Goal: Participate in discussion: Engage in conversation with other users on a specific topic

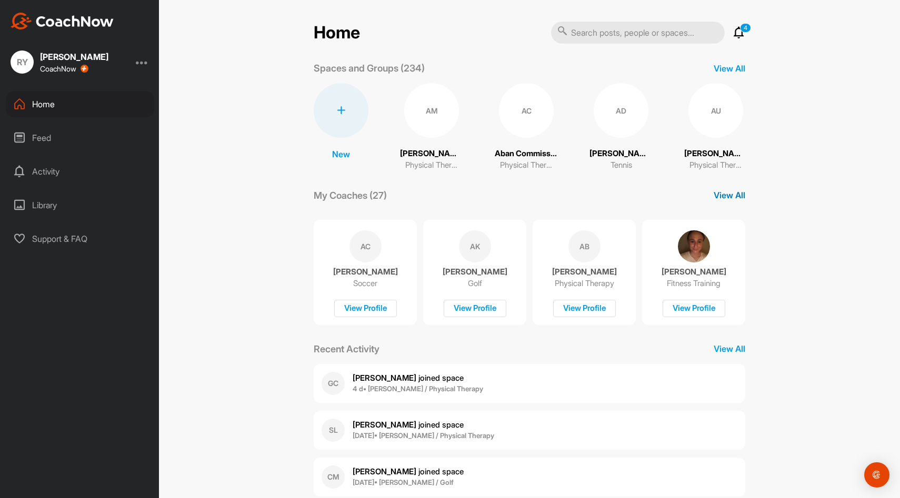
click at [738, 145] on div "Home 4 Notifications Invitations This Week GC [PERSON_NAME] joined space 4 d • …" at bounding box center [530, 282] width 432 height 523
click at [725, 198] on p "View All" at bounding box center [730, 195] width 32 height 13
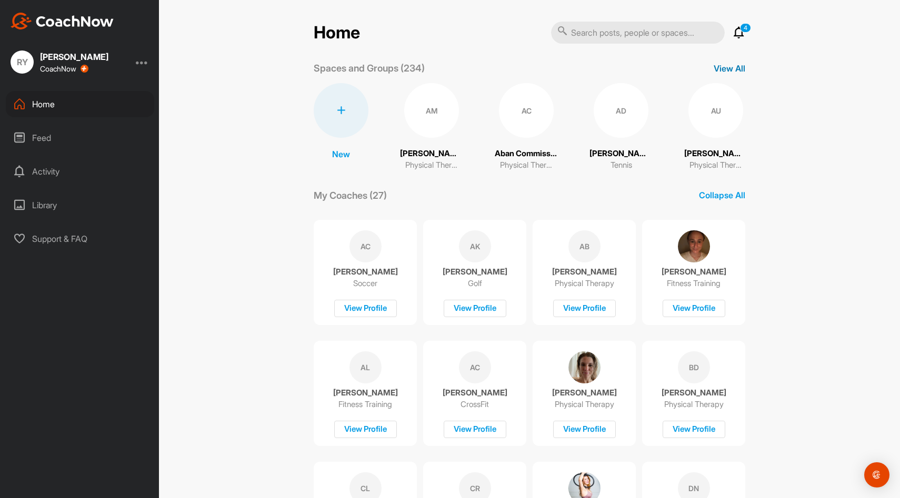
click at [734, 73] on p "View All" at bounding box center [730, 68] width 32 height 13
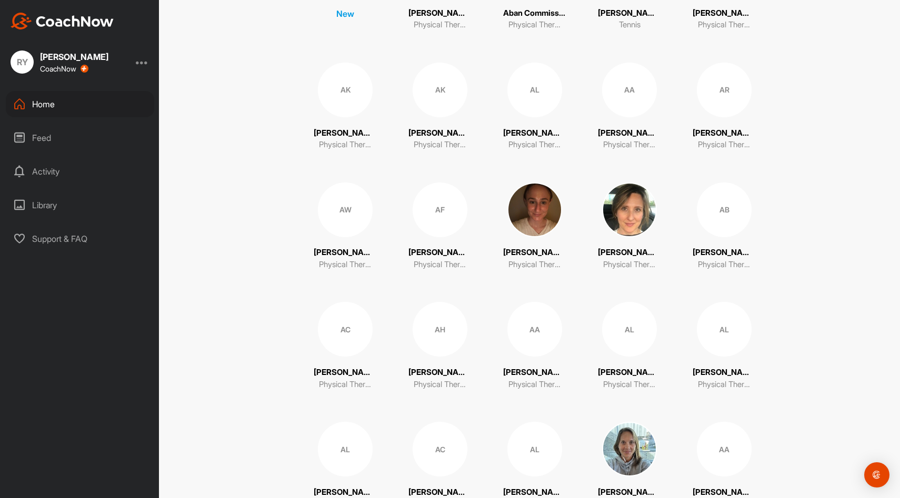
scroll to position [142, 0]
click at [619, 326] on div "AL" at bounding box center [629, 328] width 55 height 55
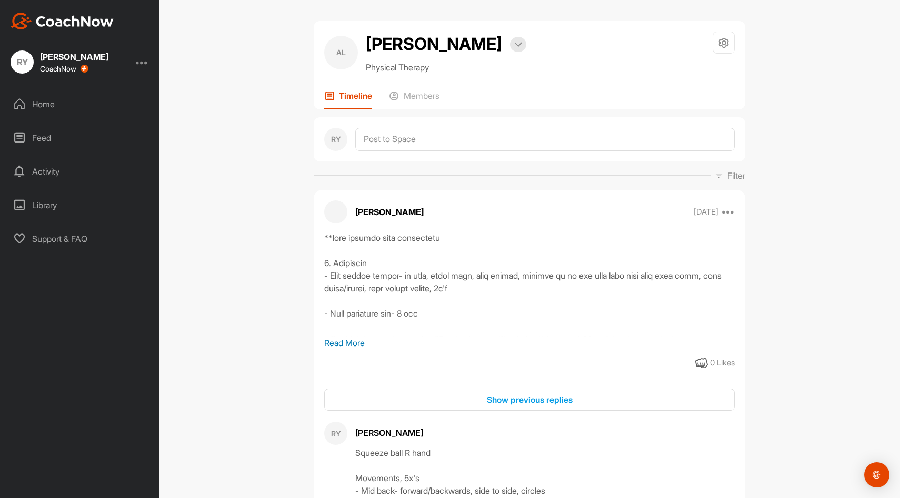
scroll to position [469, 0]
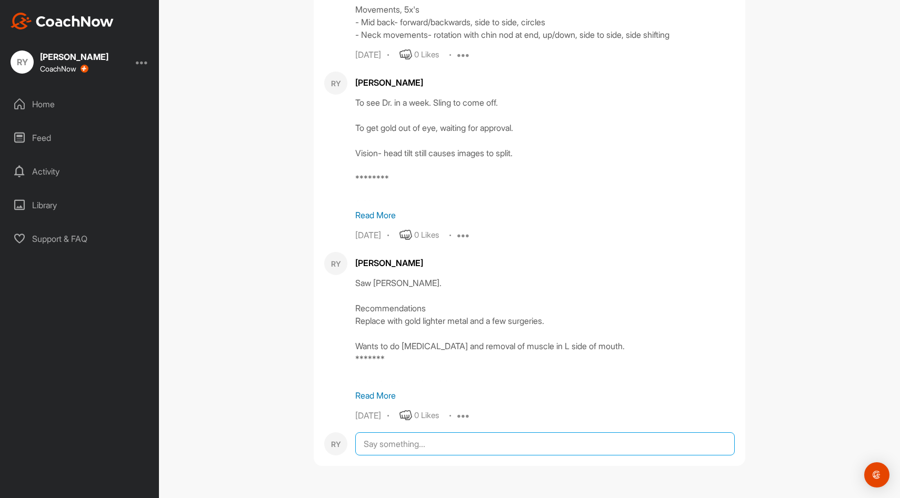
click at [492, 445] on textarea at bounding box center [544, 444] width 379 height 23
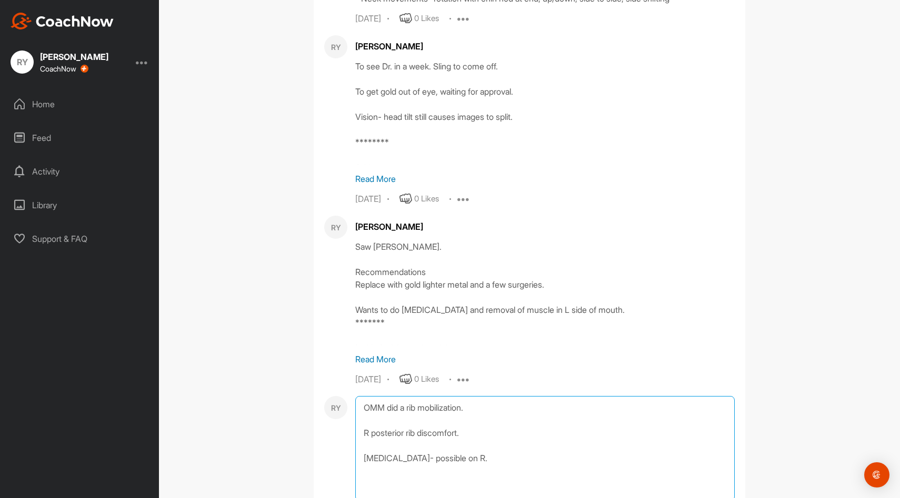
scroll to position [512, 0]
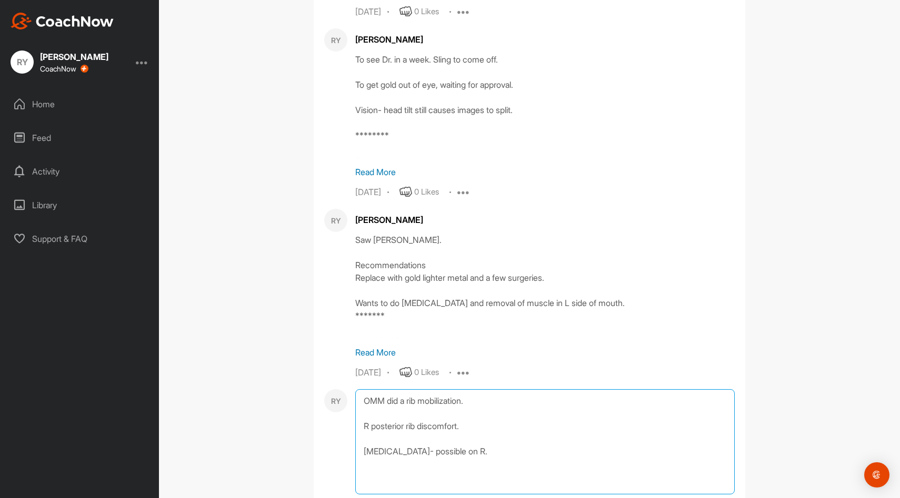
type textarea "OMM did a rib mobilization. R posterior rib discomfort. [MEDICAL_DATA]- possibl…"
